Goal: Transaction & Acquisition: Purchase product/service

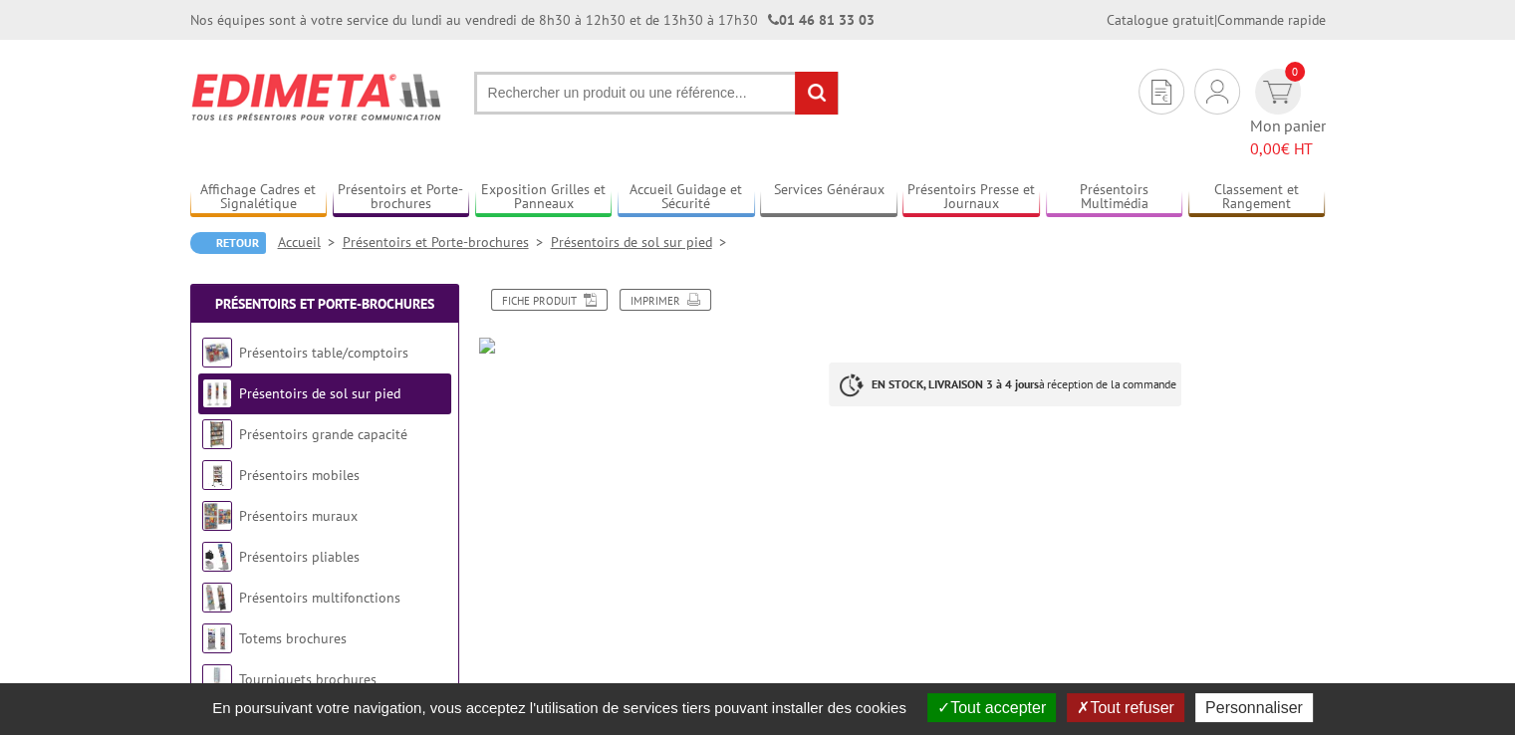
click at [1123, 704] on button "Tout refuser" at bounding box center [1125, 707] width 117 height 29
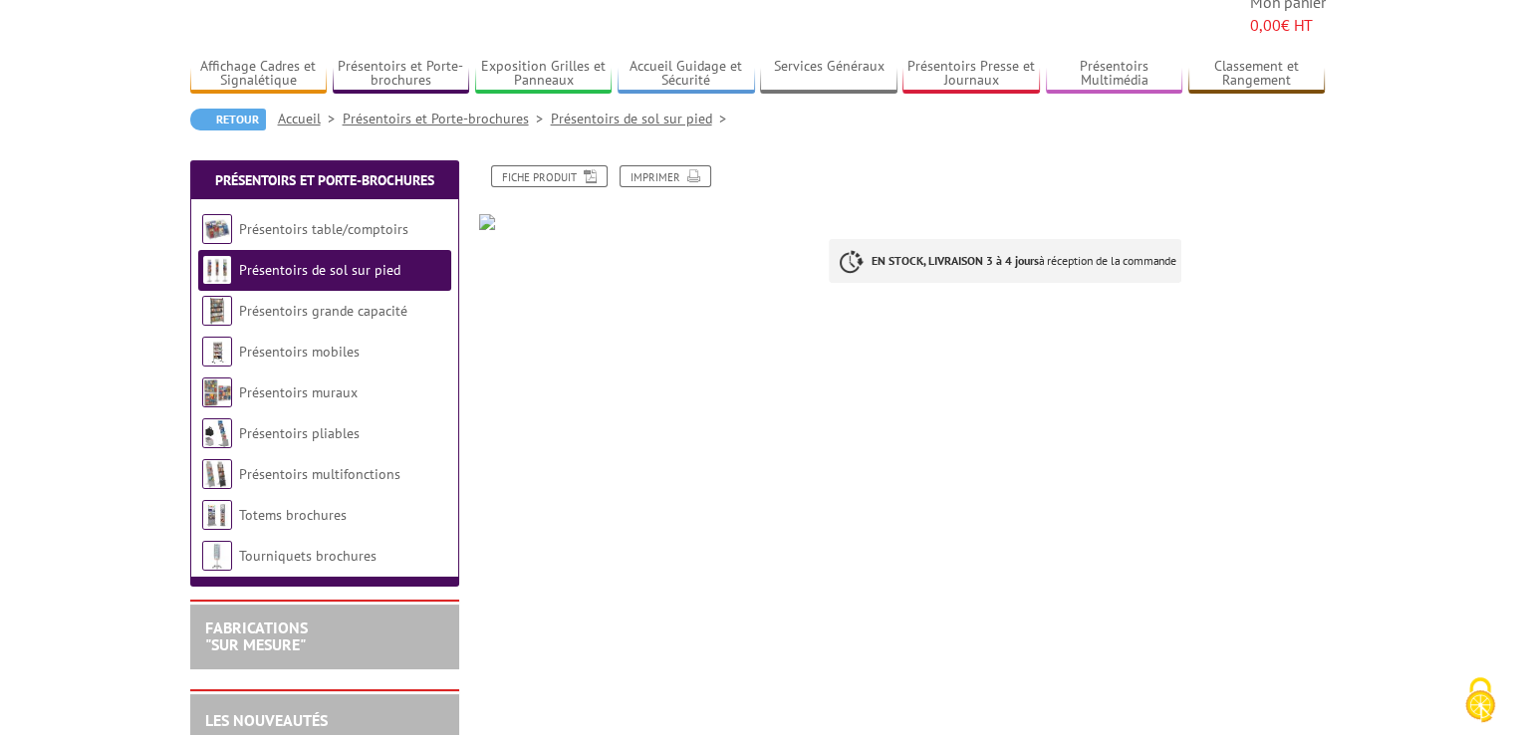
scroll to position [119, 0]
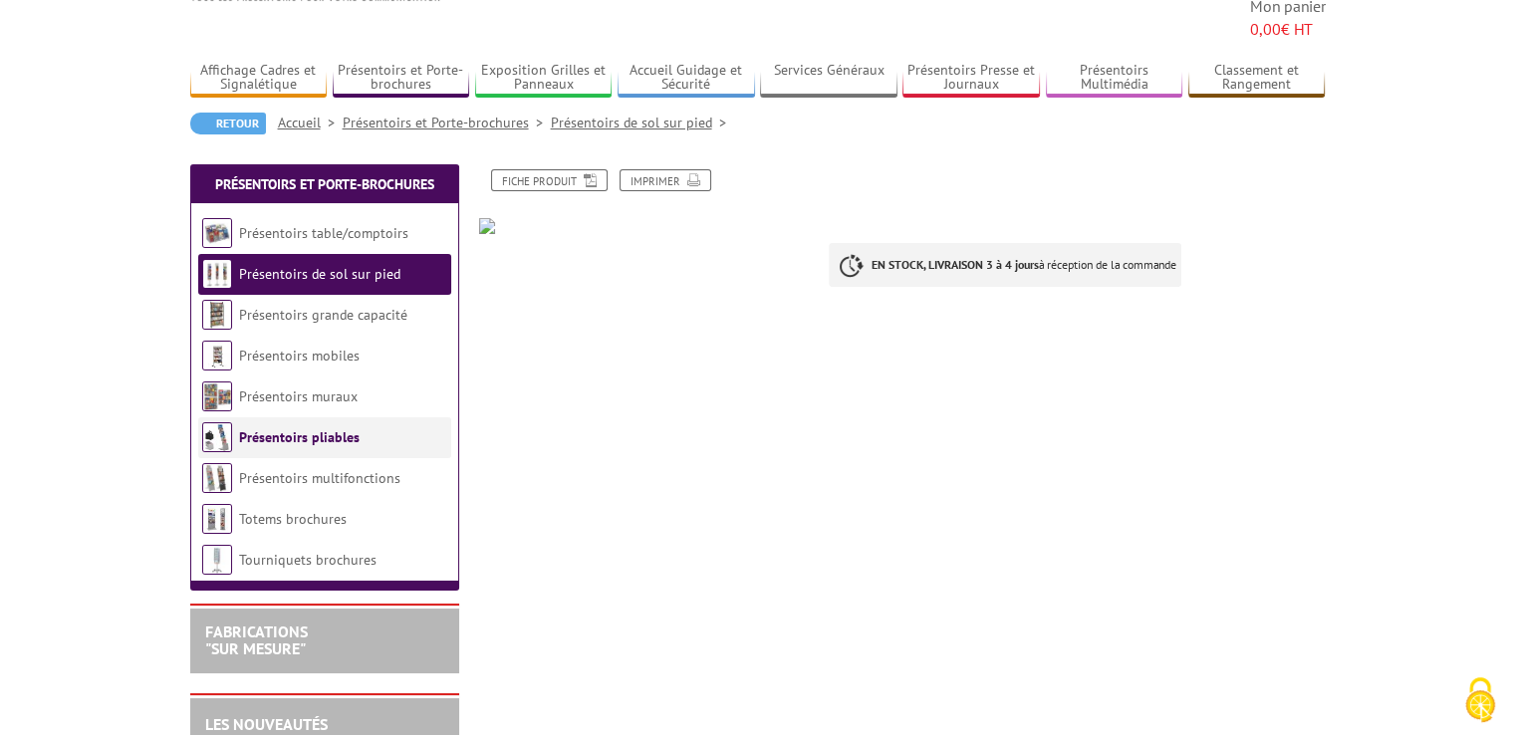
click at [302, 428] on link "Présentoirs pliables" at bounding box center [299, 437] width 120 height 18
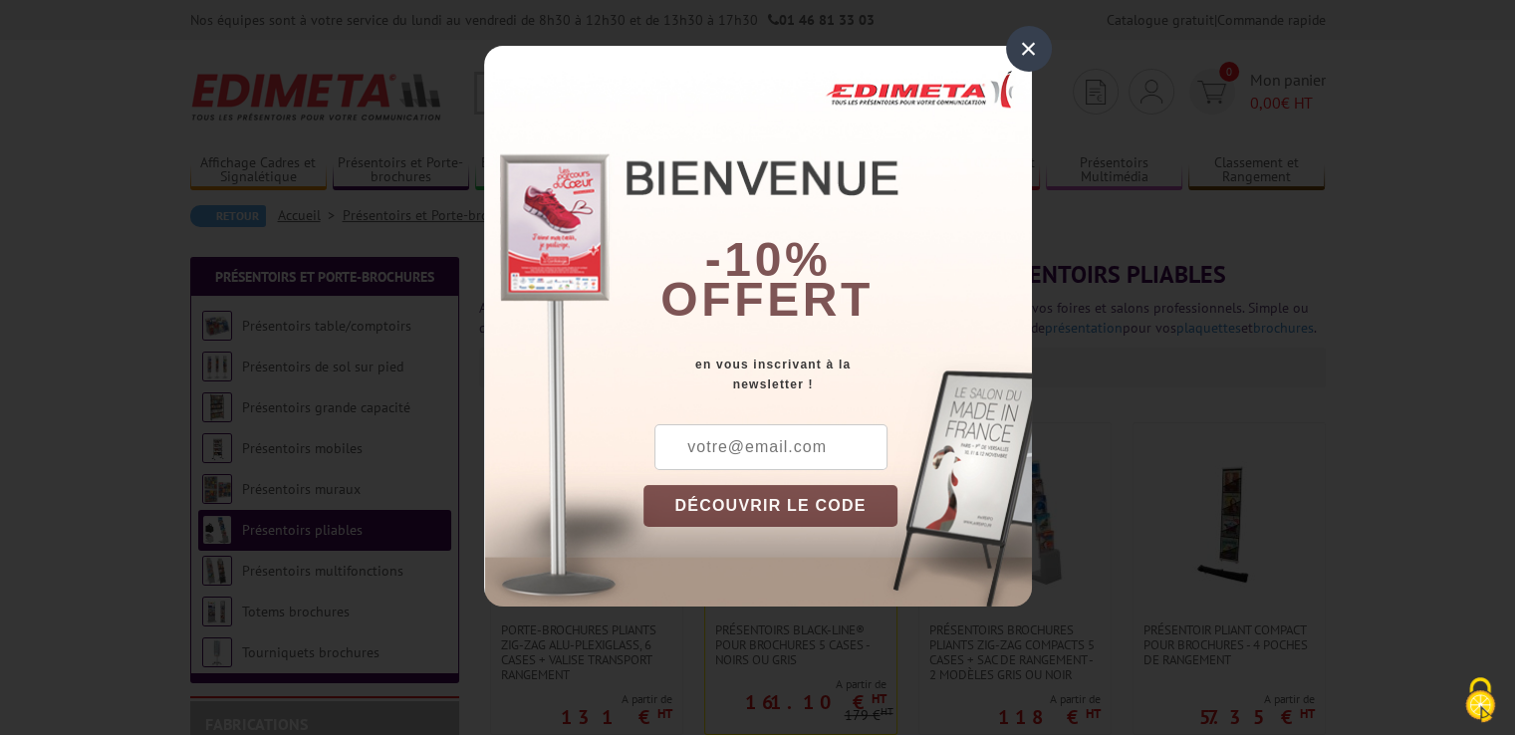
click at [1019, 45] on div "×" at bounding box center [1029, 49] width 46 height 46
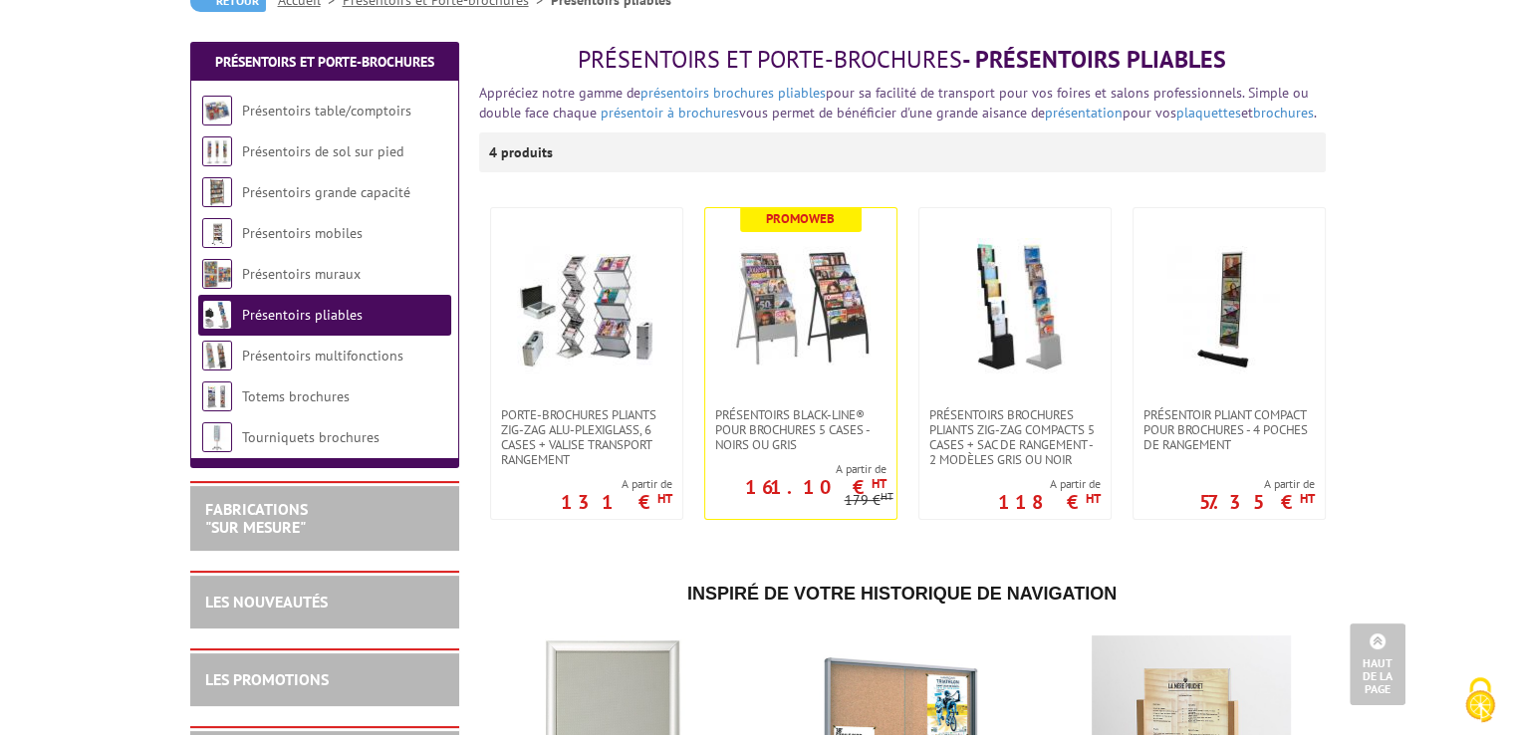
scroll to position [199, 0]
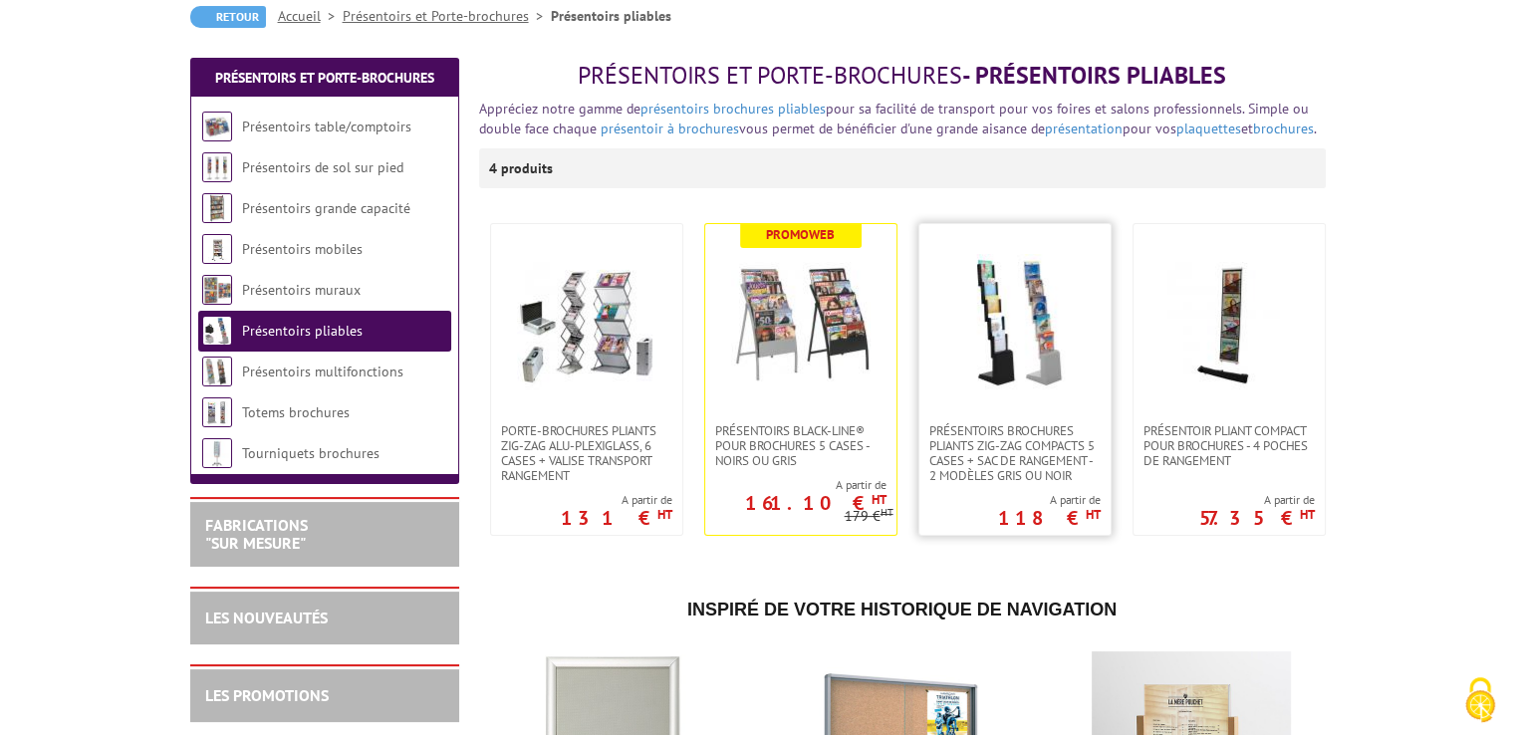
click at [980, 358] on img at bounding box center [1014, 323] width 139 height 139
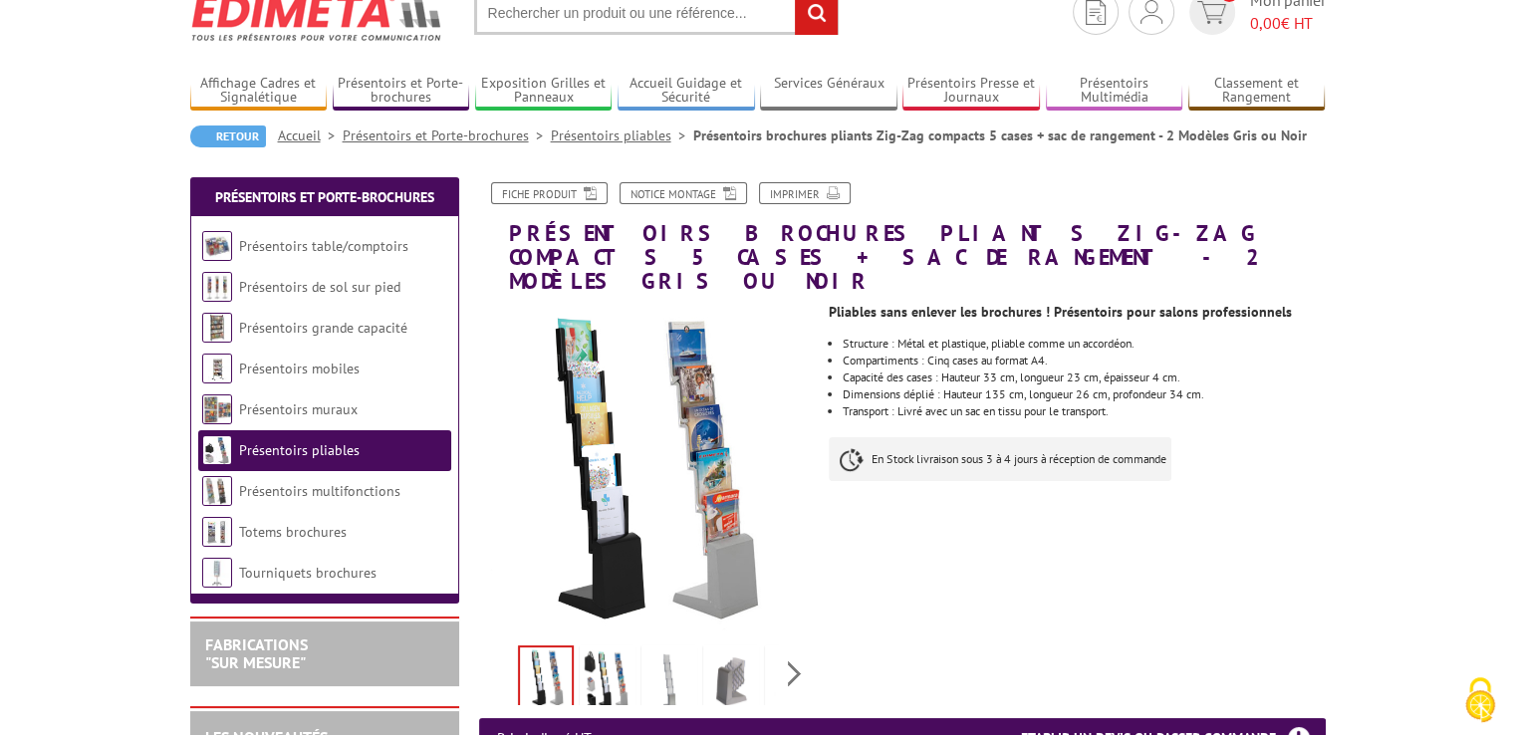
scroll to position [119, 0]
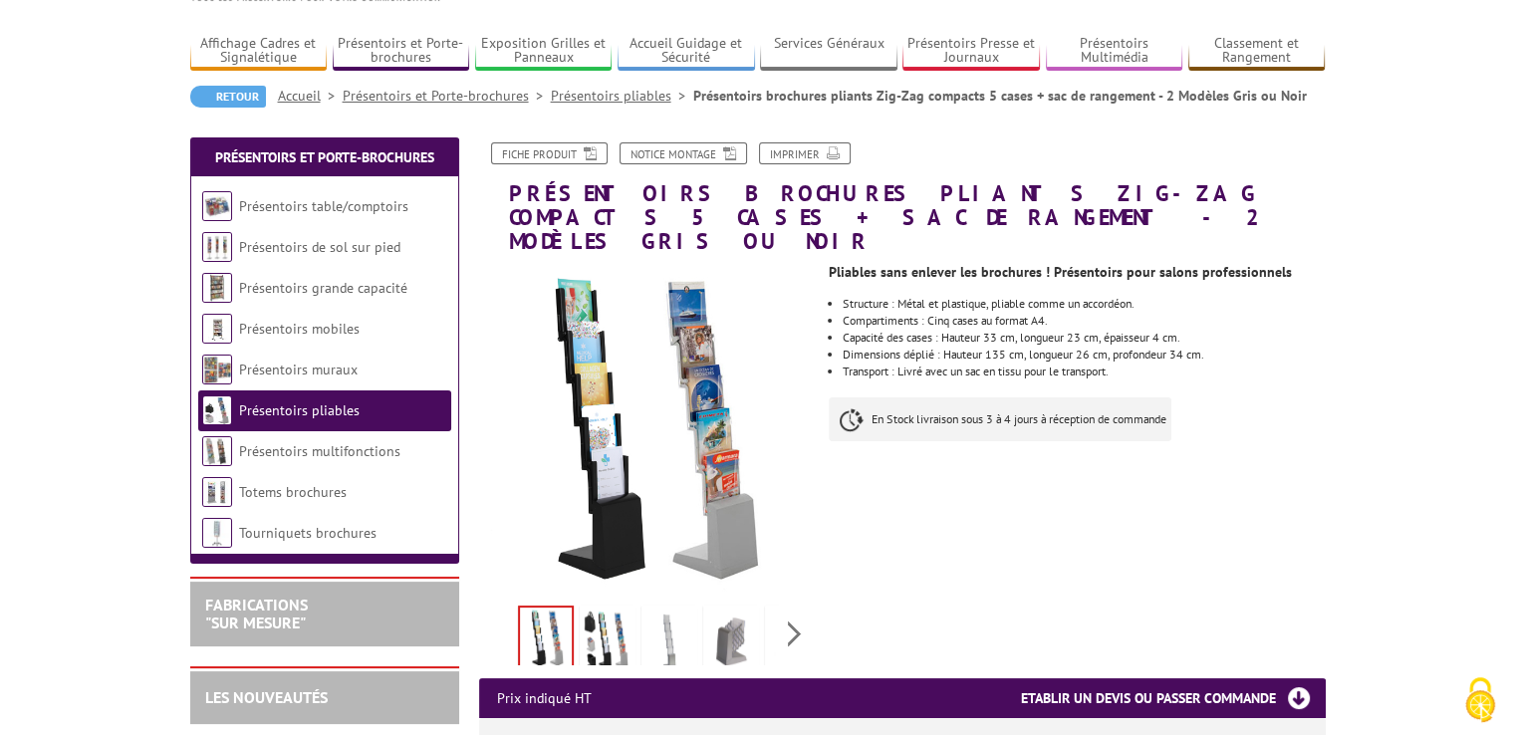
click at [601, 616] on img at bounding box center [608, 640] width 48 height 62
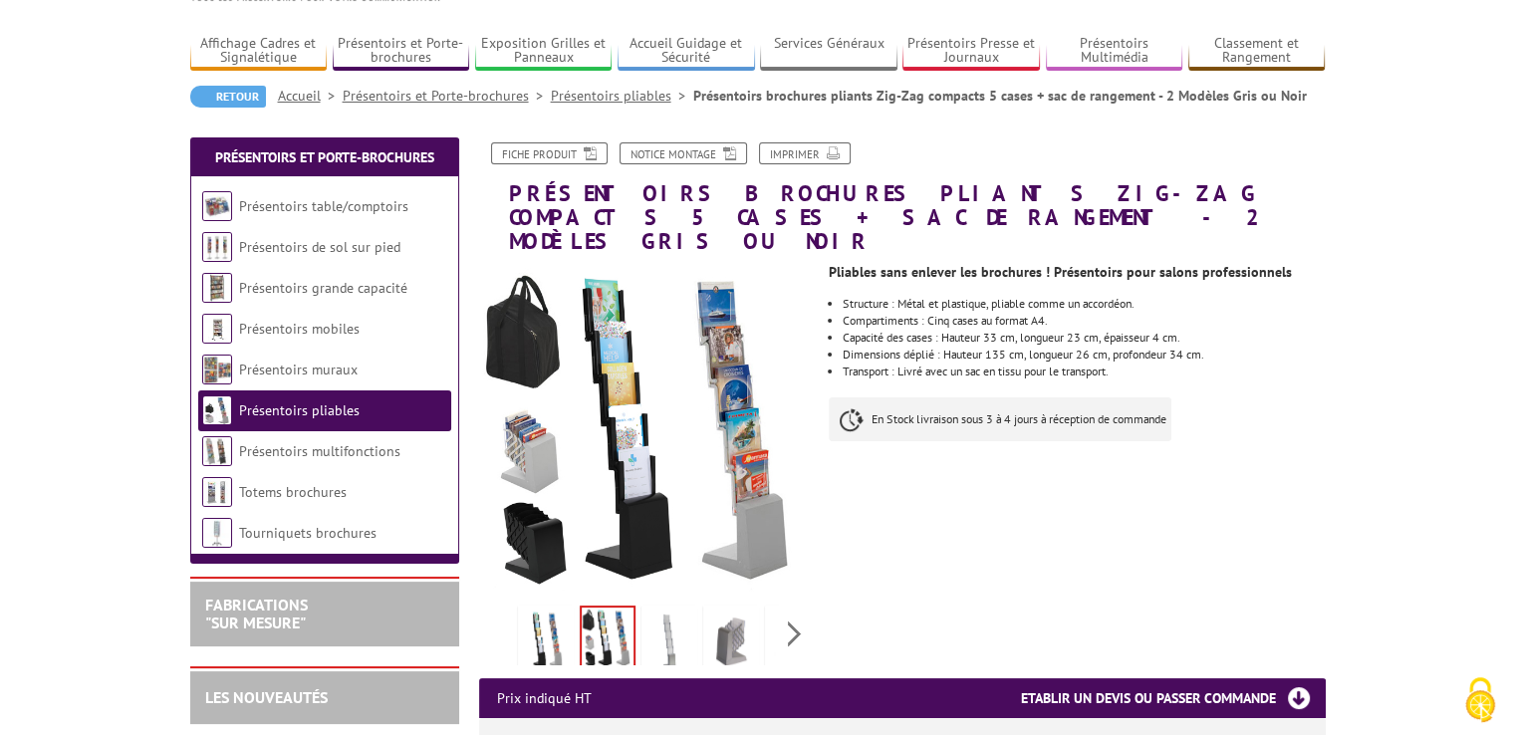
click at [660, 619] on img at bounding box center [669, 640] width 48 height 62
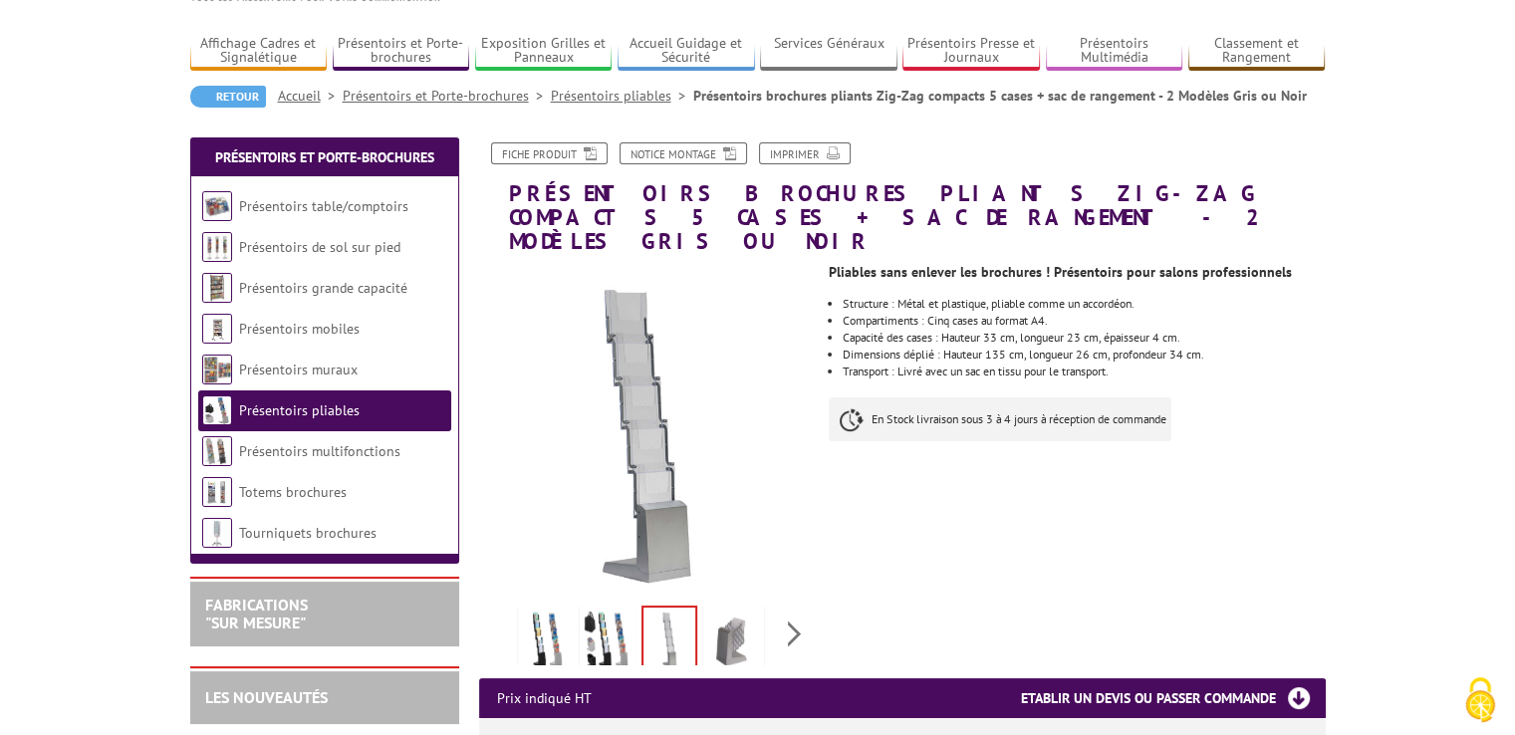
click at [727, 610] on img at bounding box center [731, 640] width 48 height 62
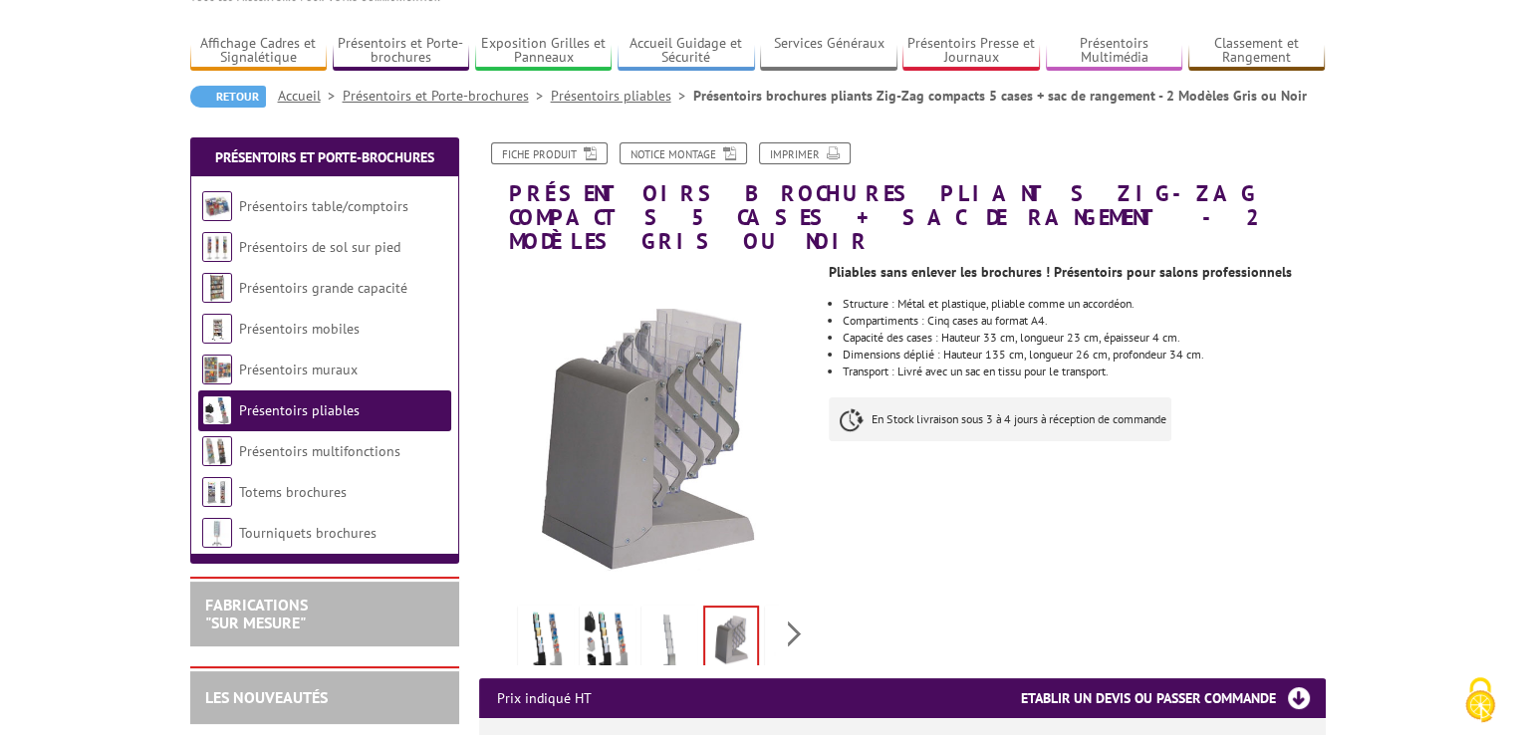
click at [672, 614] on img at bounding box center [669, 640] width 48 height 62
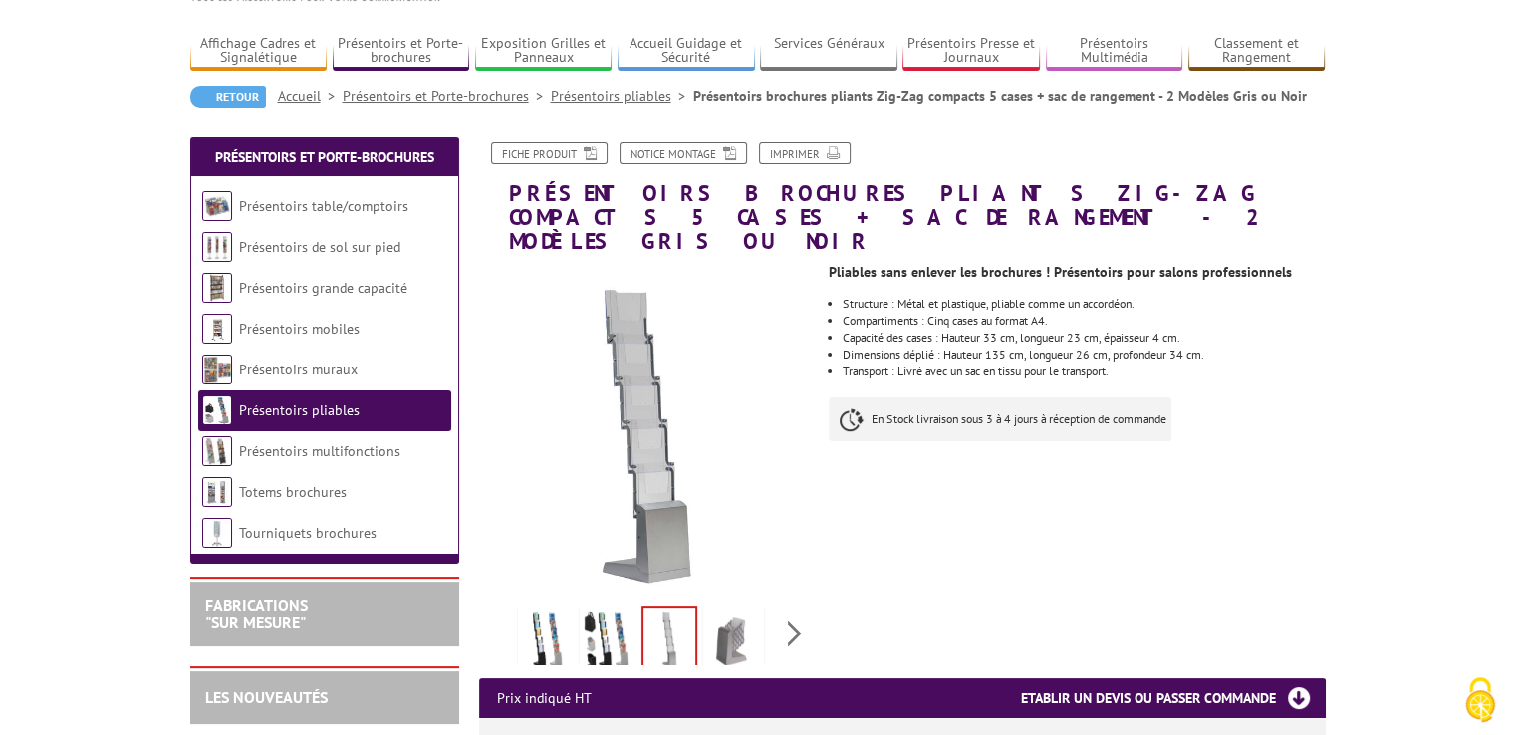
click at [613, 614] on img at bounding box center [608, 640] width 48 height 62
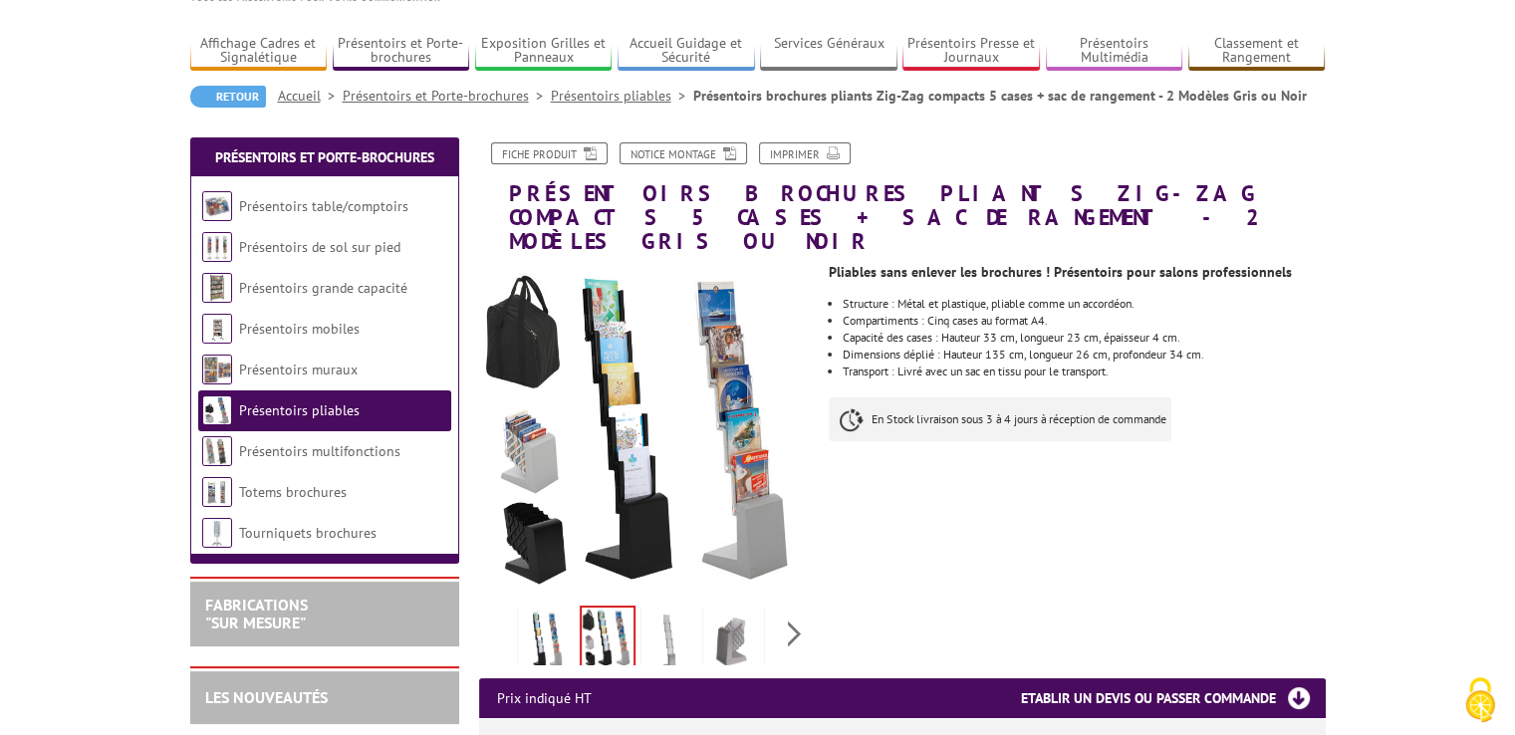
click at [530, 614] on img at bounding box center [546, 640] width 48 height 62
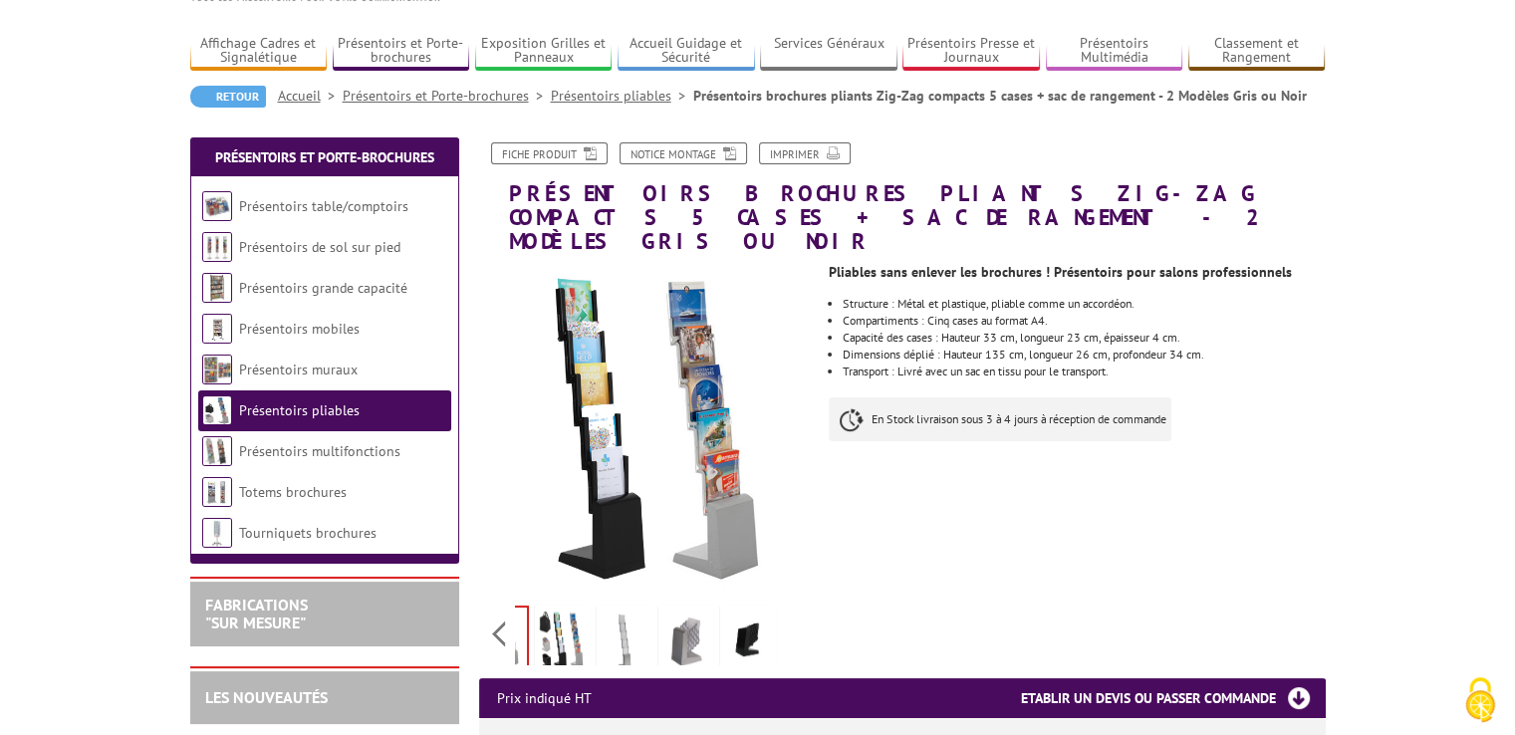
click at [786, 612] on div "Previous Next" at bounding box center [647, 633] width 336 height 70
click at [743, 618] on img at bounding box center [748, 640] width 48 height 62
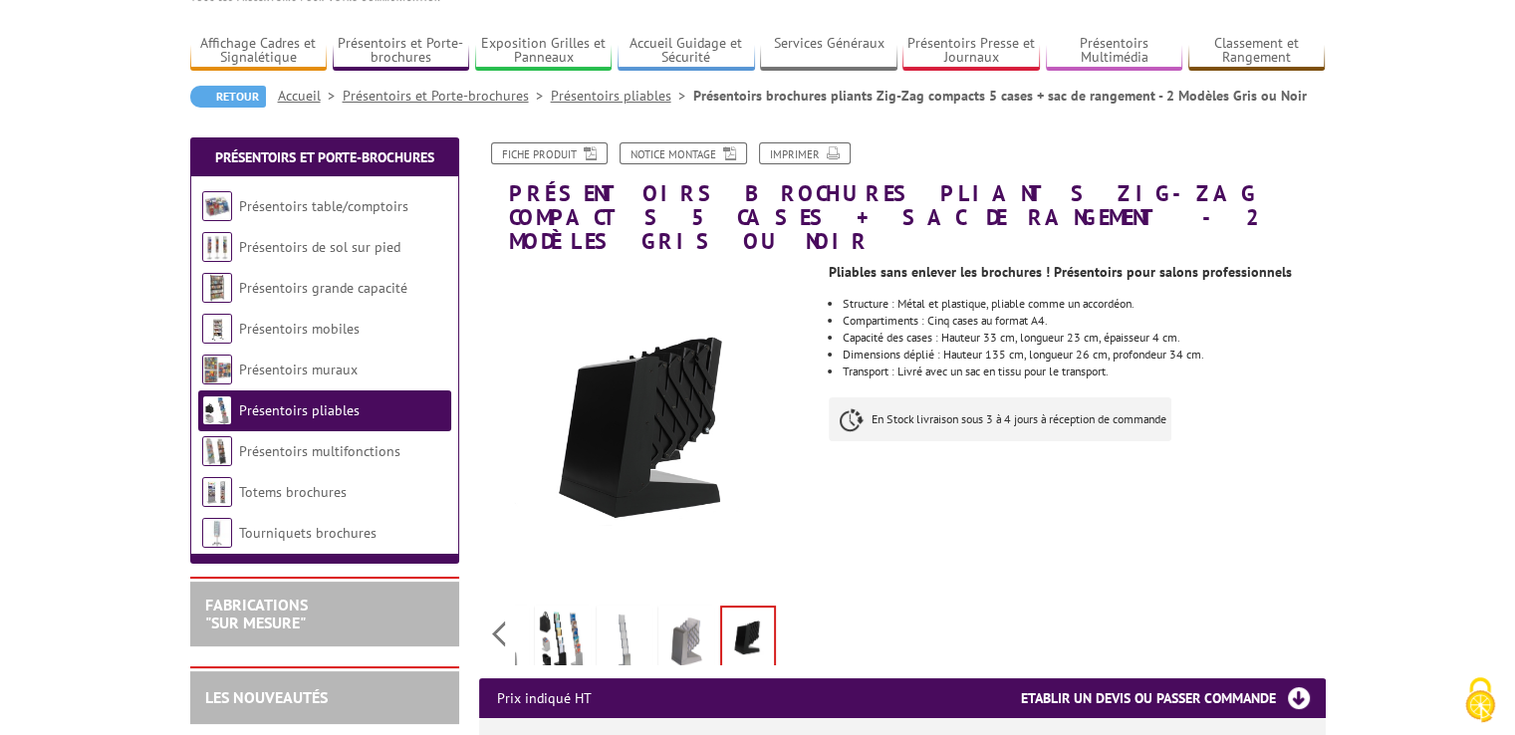
click at [686, 610] on img at bounding box center [686, 640] width 48 height 62
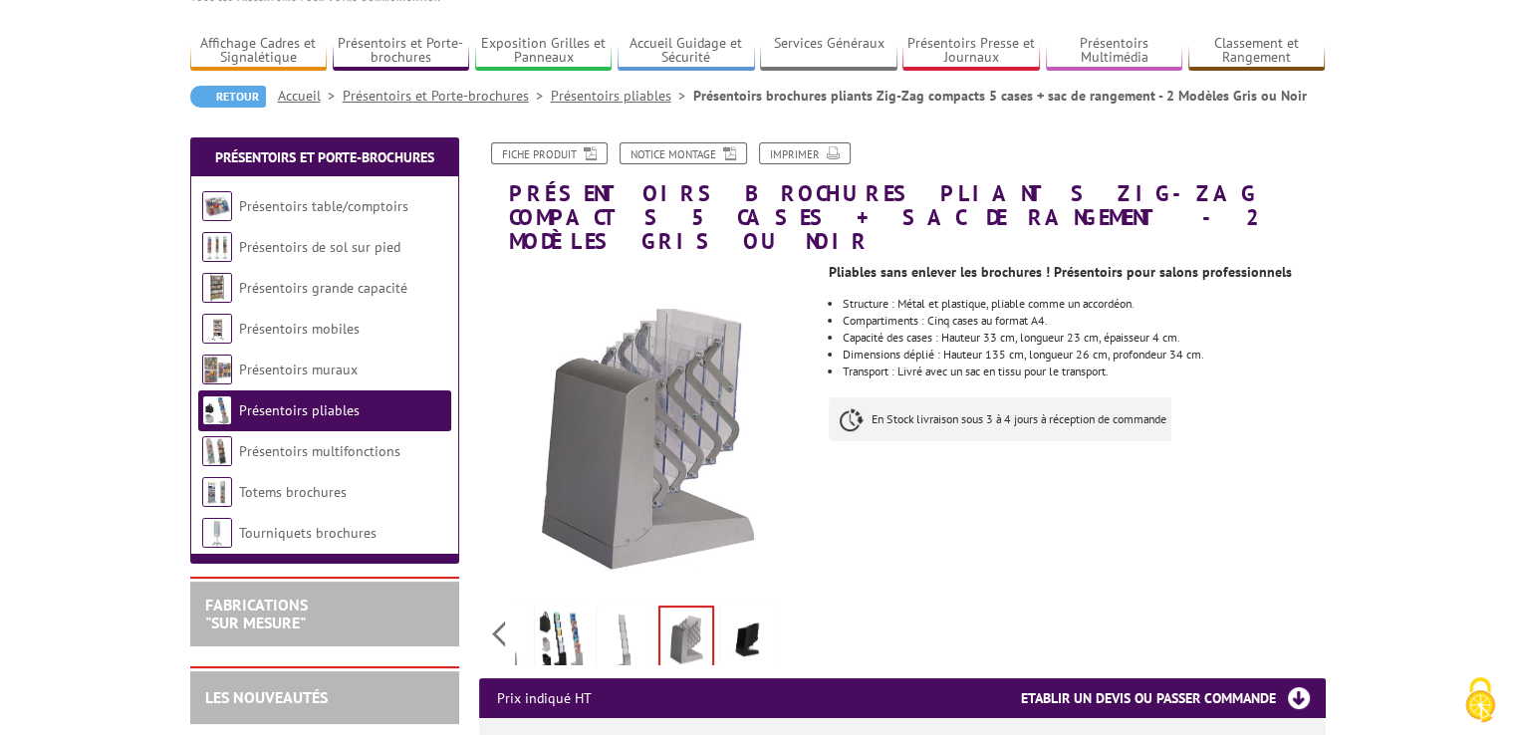
click at [631, 610] on img at bounding box center [624, 640] width 48 height 62
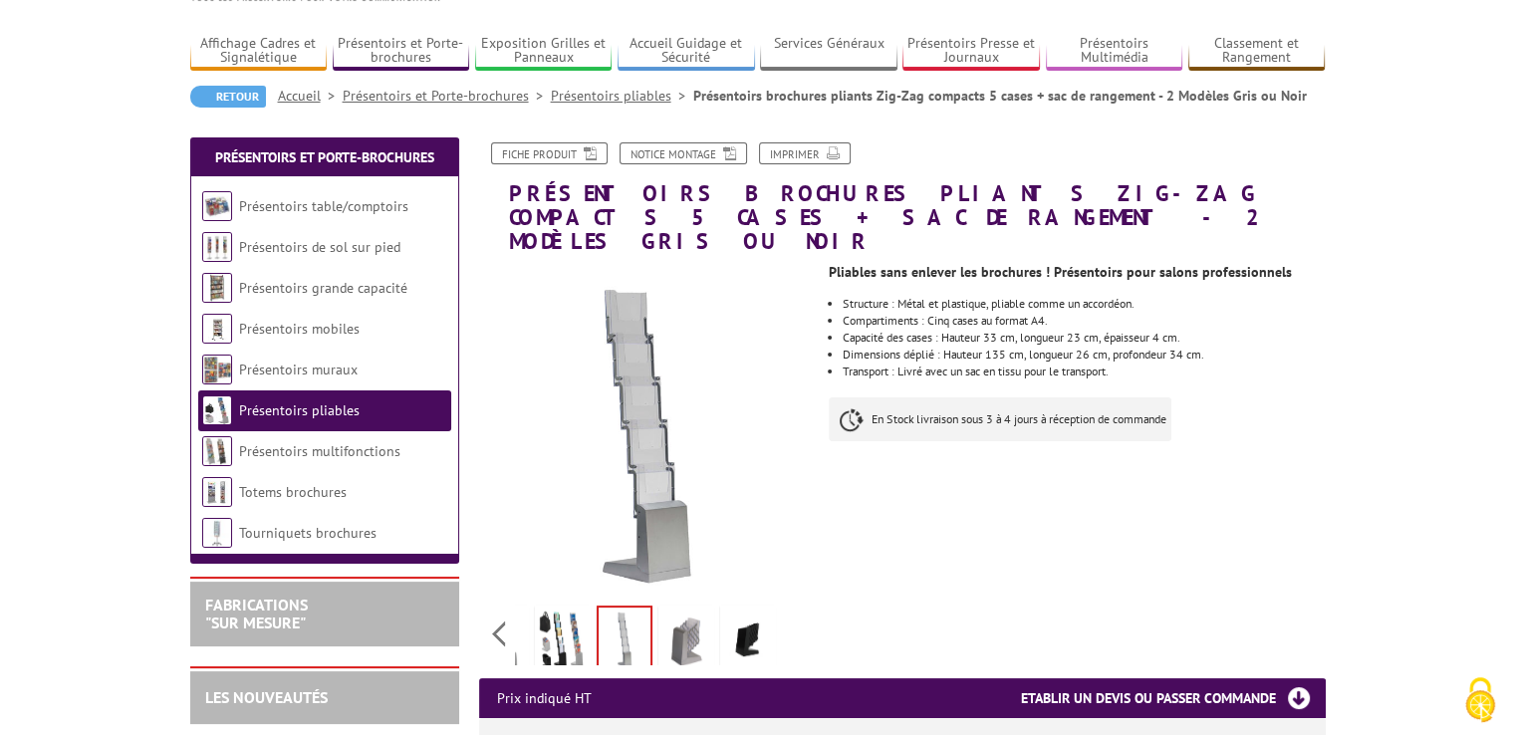
click at [565, 610] on img at bounding box center [563, 640] width 48 height 62
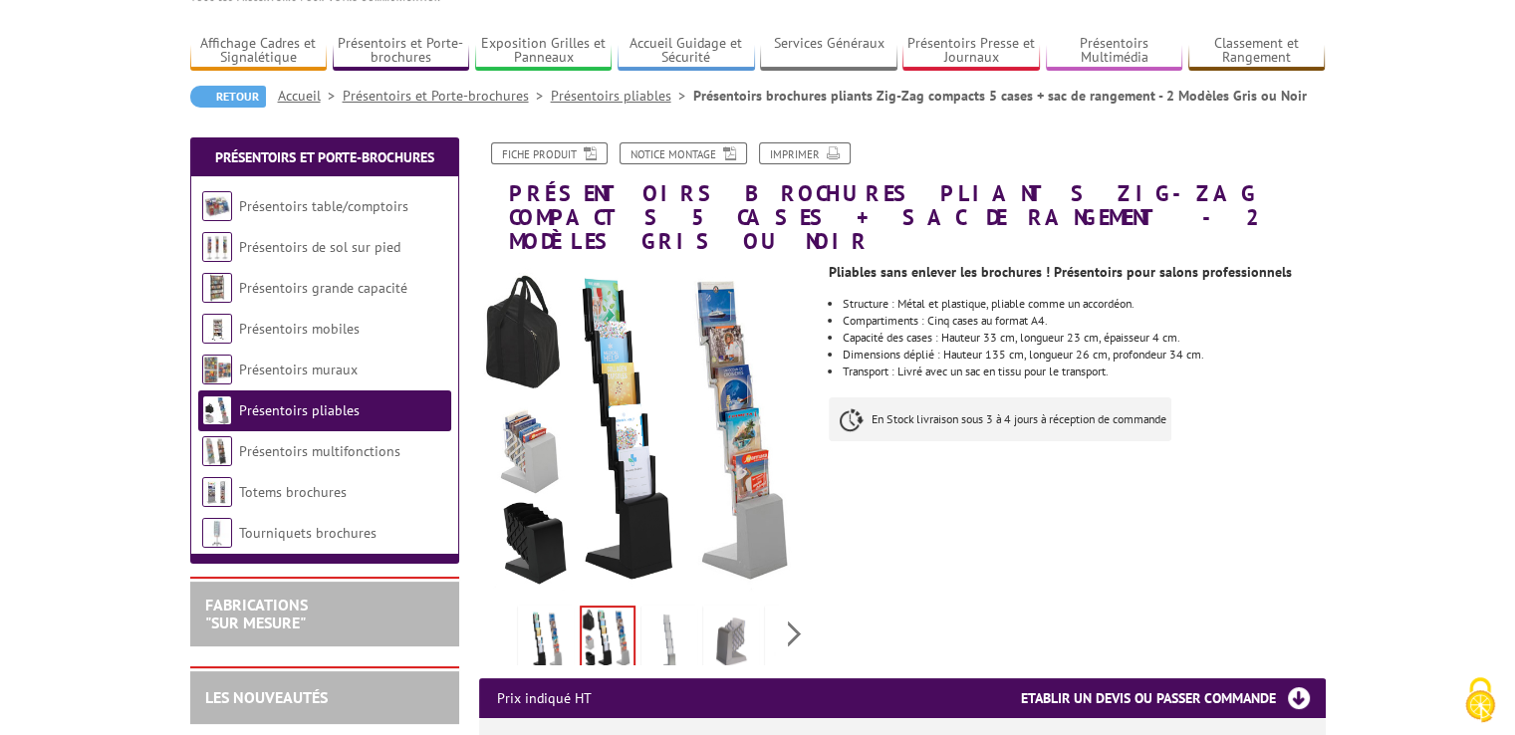
click at [499, 610] on div "Previous Next" at bounding box center [647, 633] width 336 height 70
click at [529, 610] on img at bounding box center [546, 640] width 48 height 62
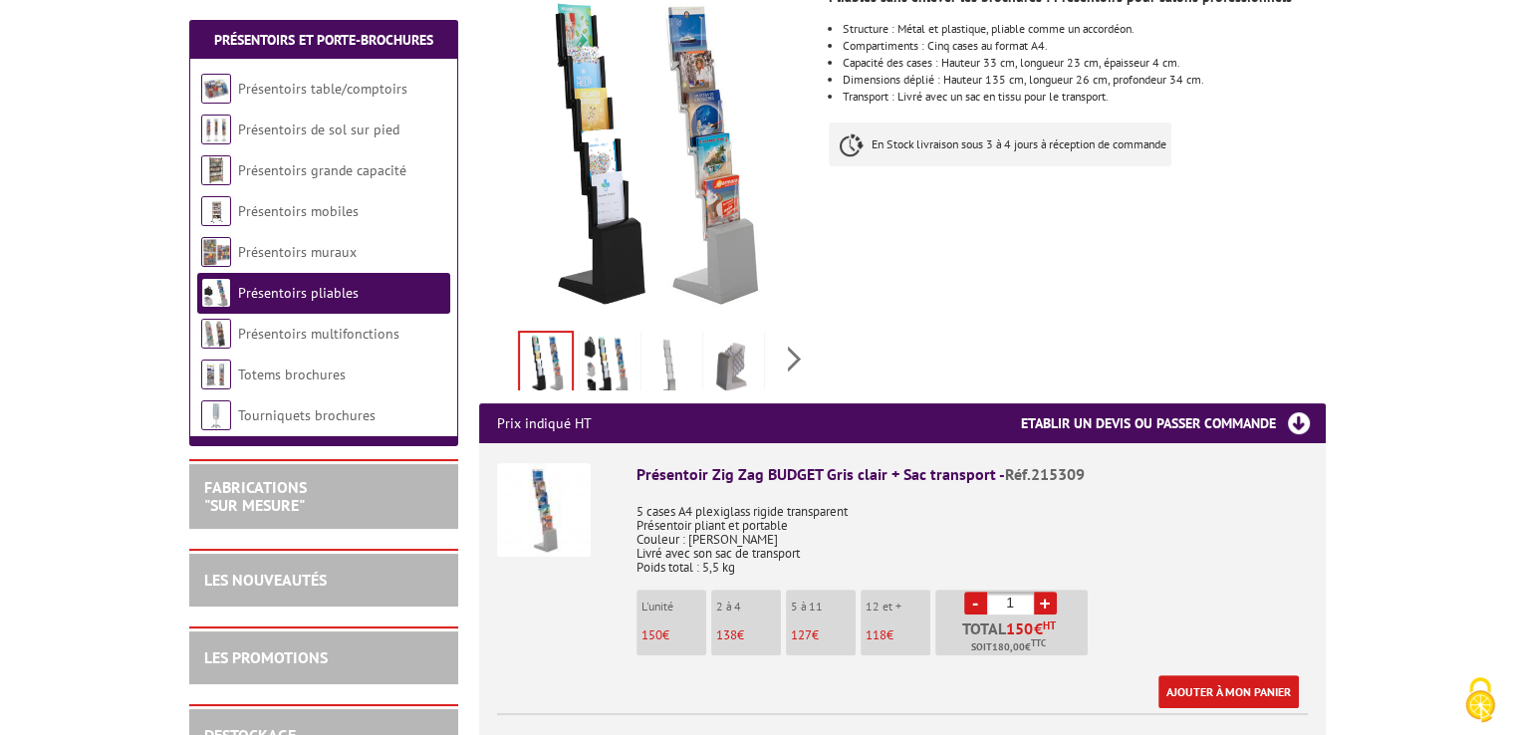
scroll to position [390, 0]
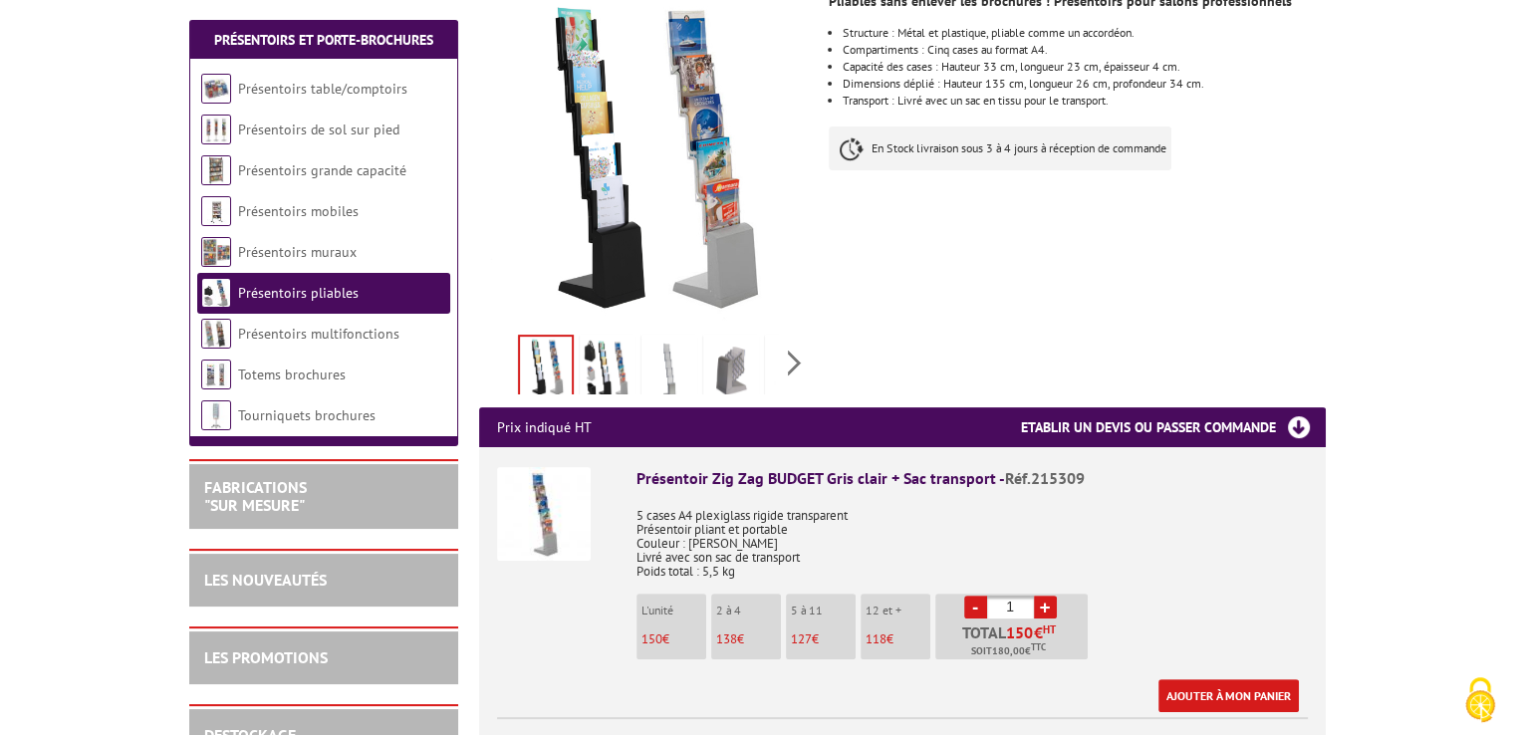
click at [1040, 596] on link "+" at bounding box center [1045, 607] width 23 height 23
click at [973, 596] on link "-" at bounding box center [975, 607] width 23 height 23
type input "1"
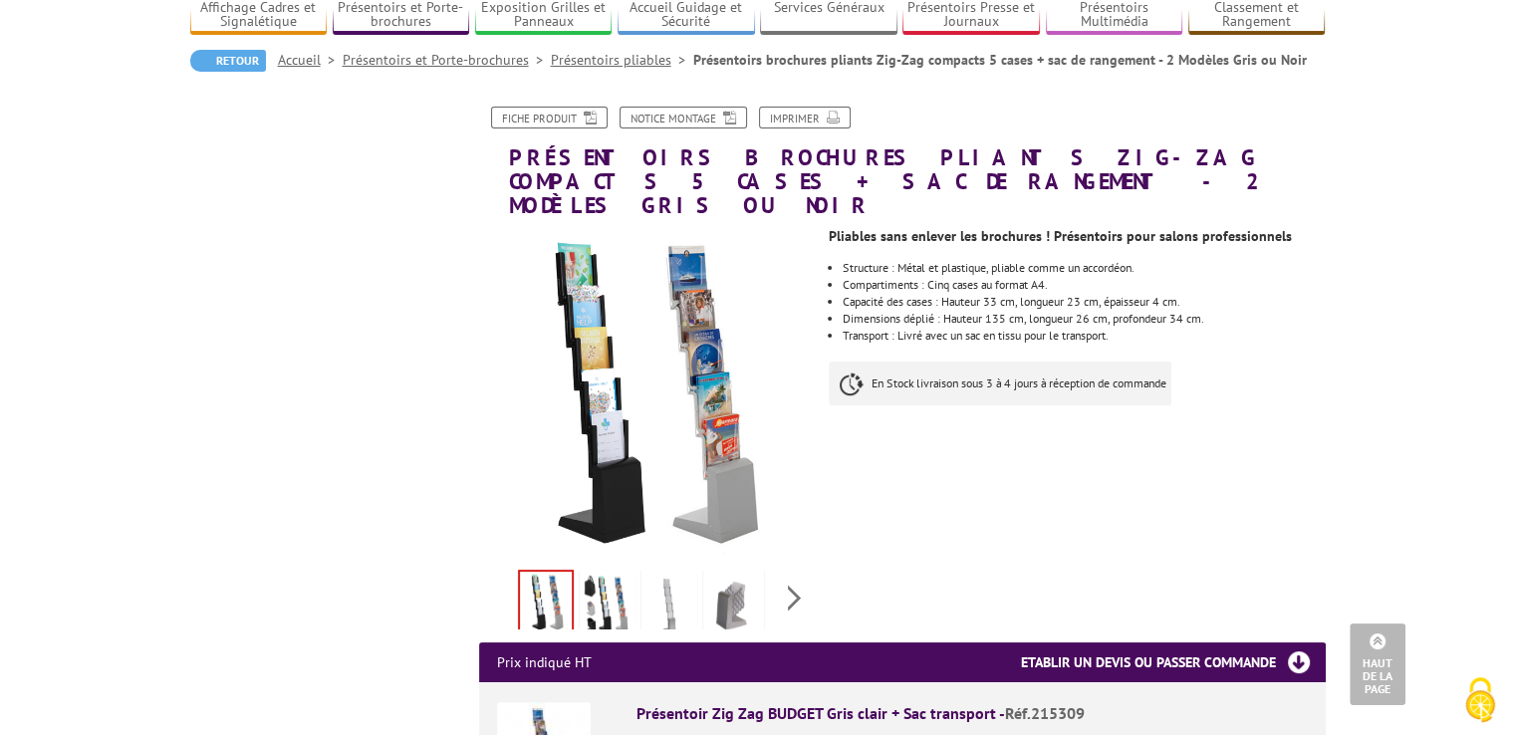
scroll to position [0, 0]
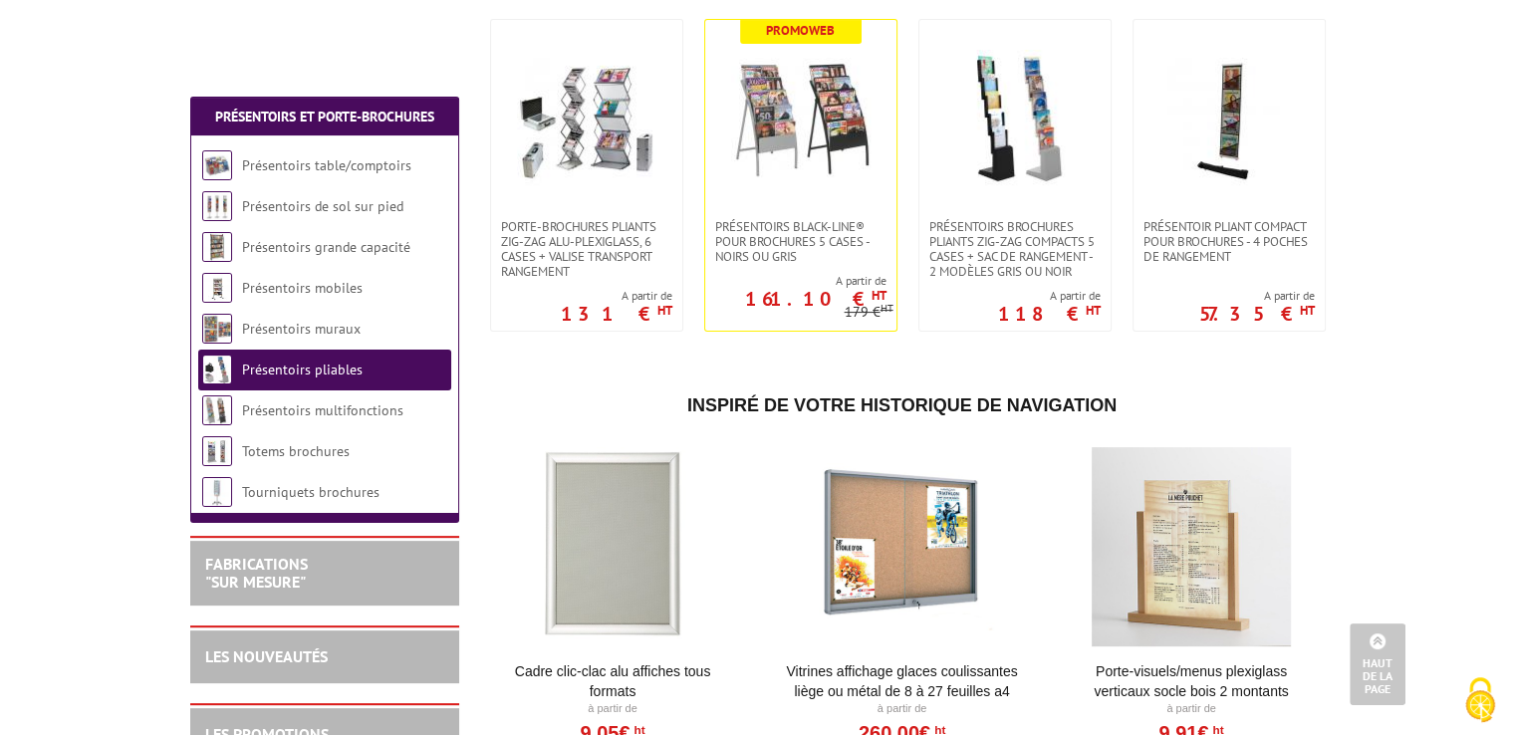
scroll to position [850, 0]
